Goal: Task Accomplishment & Management: Complete application form

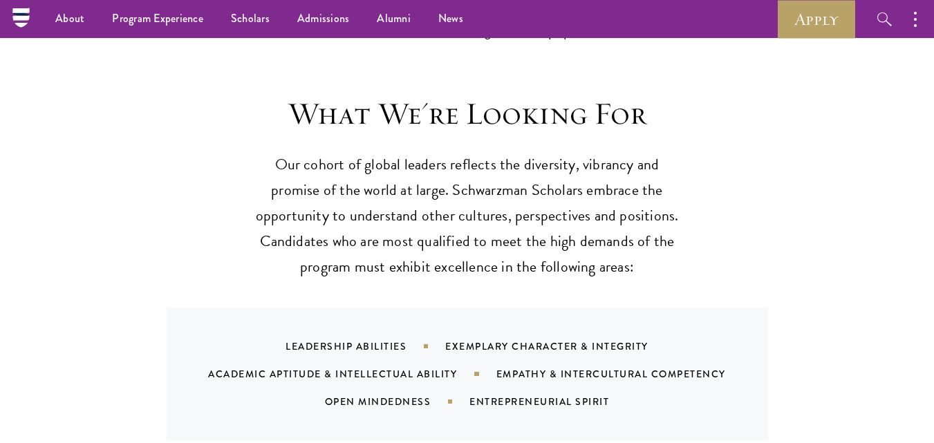
scroll to position [1232, 0]
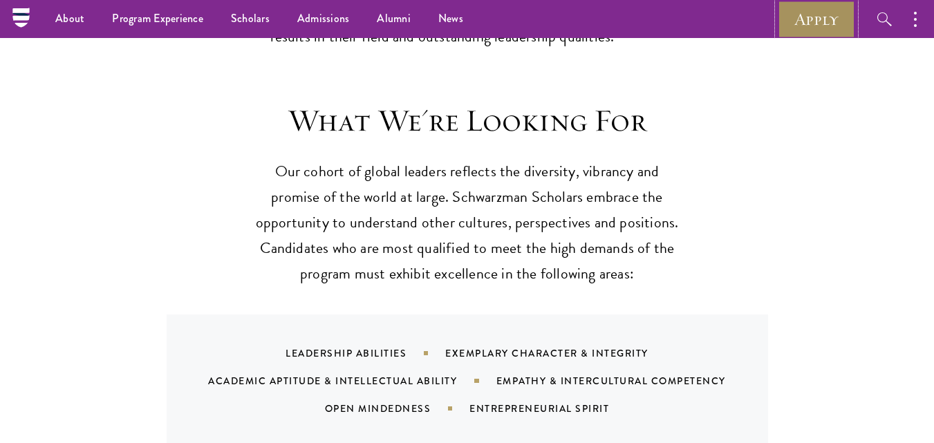
click at [806, 29] on link "Apply" at bounding box center [815, 19] width 77 height 38
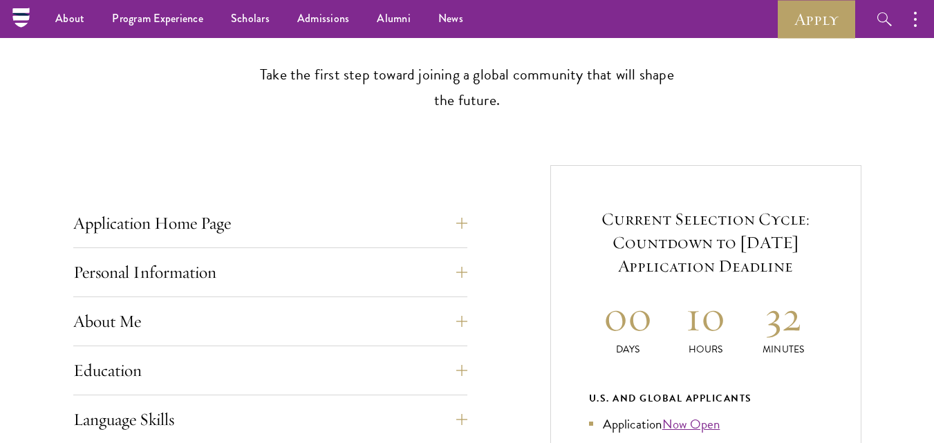
scroll to position [387, 0]
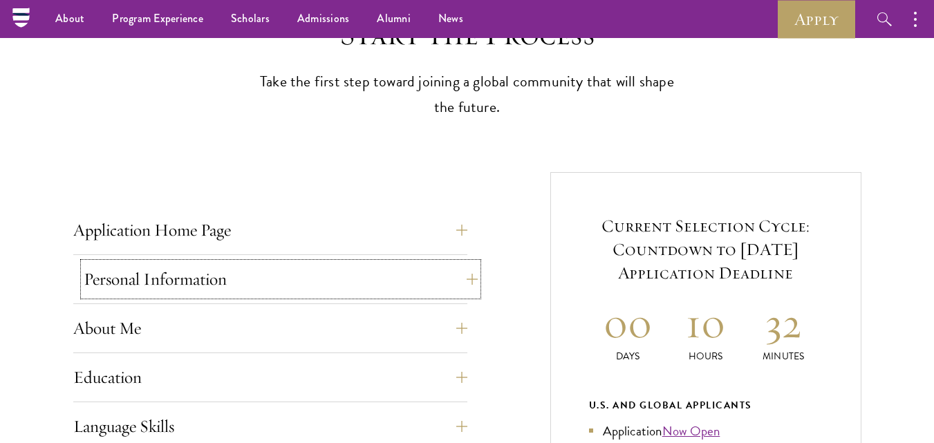
click at [470, 285] on button "Personal Information" at bounding box center [281, 279] width 394 height 33
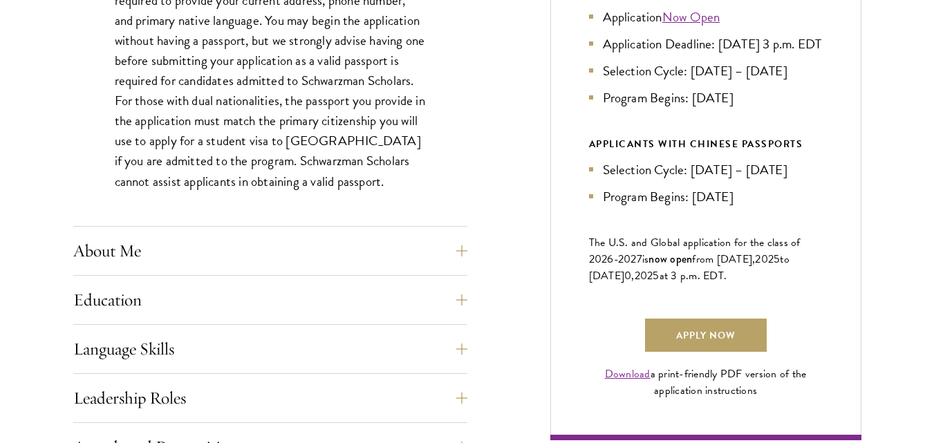
scroll to position [806, 0]
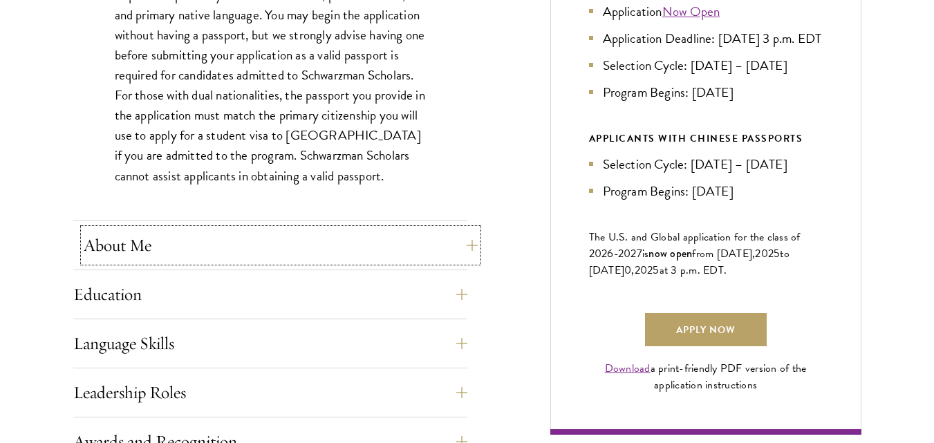
click at [474, 241] on button "About Me" at bounding box center [281, 245] width 394 height 33
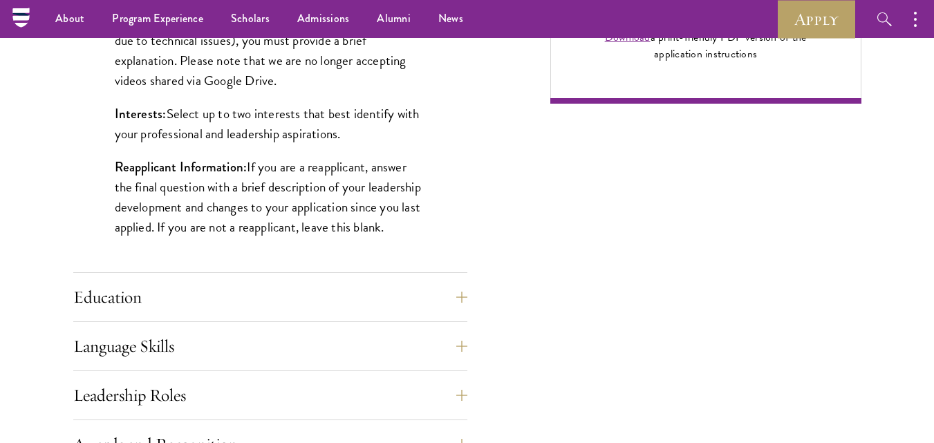
scroll to position [974, 0]
